Goal: Task Accomplishment & Management: Use online tool/utility

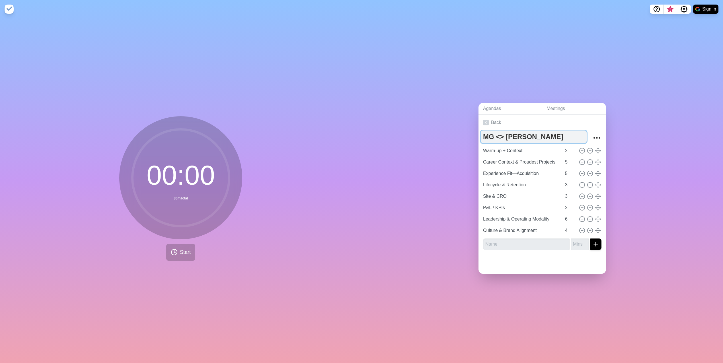
click at [514, 133] on textarea "MG <> [PERSON_NAME]" at bounding box center [534, 136] width 106 height 13
drag, startPoint x: 516, startPoint y: 135, endPoint x: 510, endPoint y: 136, distance: 6.7
click at [512, 136] on textarea "MG <> [PERSON_NAME]" at bounding box center [534, 136] width 106 height 13
drag, startPoint x: 507, startPoint y: 137, endPoint x: 526, endPoint y: 136, distance: 19.1
click at [526, 136] on textarea "MG <> [PERSON_NAME]" at bounding box center [534, 136] width 106 height 13
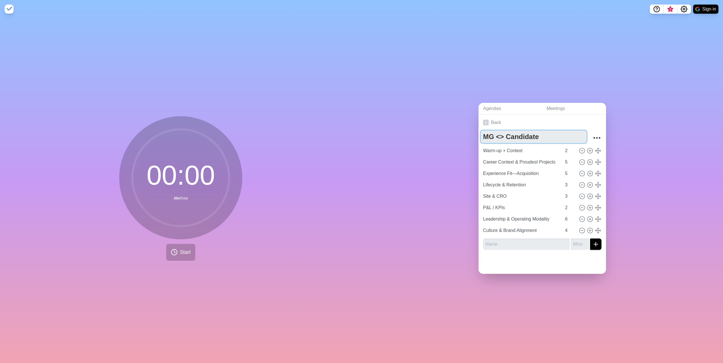
type textarea "MG <> Candidate"
drag, startPoint x: 331, startPoint y: 58, endPoint x: 250, endPoint y: 14, distance: 92.9
click at [331, 58] on div "00 : 00 30m Total Start" at bounding box center [181, 190] width 362 height 344
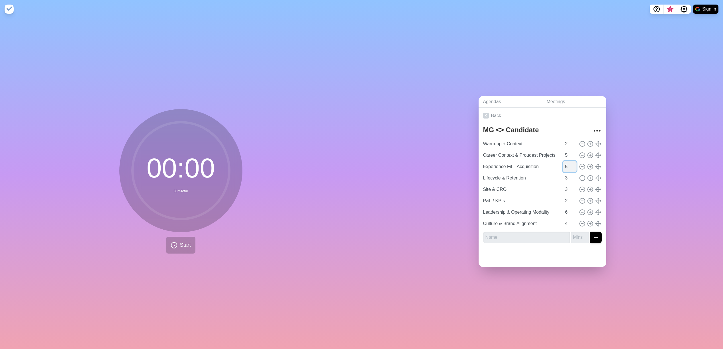
click at [565, 167] on input "5" at bounding box center [570, 166] width 14 height 11
type input "4"
click at [418, 157] on div "Agendas Meetings Back MG <> Candidate Warm-up + Context 2 Career Context & Prou…" at bounding box center [541, 183] width 361 height 331
click at [508, 235] on input "text" at bounding box center [526, 236] width 87 height 11
type input "Close"
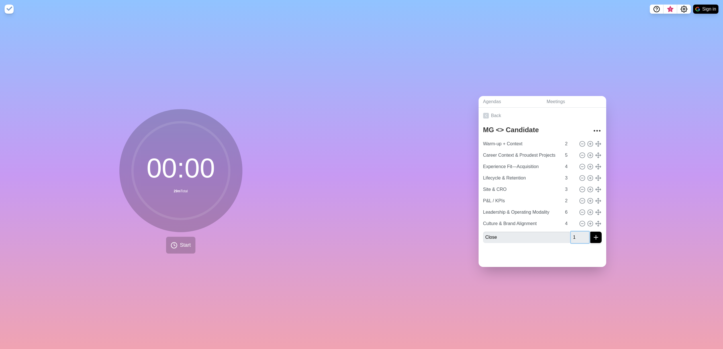
type input "1"
click at [598, 235] on icon "submit" at bounding box center [595, 237] width 7 height 7
click at [439, 193] on div "Agendas Meetings Back MG <> Candidate Warm-up + Context 2 Career Context & Prou…" at bounding box center [541, 183] width 361 height 331
